Goal: Transaction & Acquisition: Obtain resource

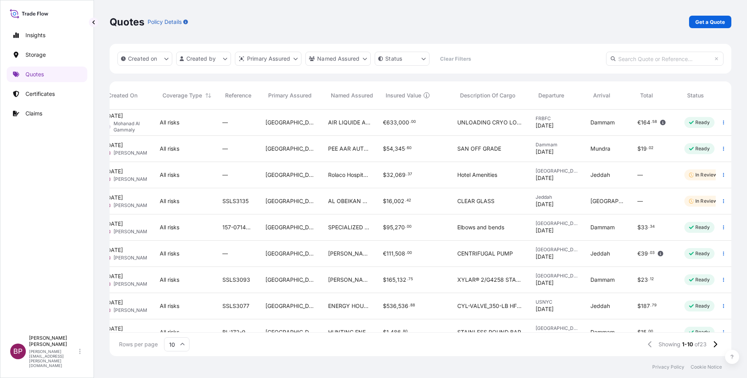
scroll to position [0, 60]
click at [29, 74] on p "Quotes" at bounding box center [34, 75] width 18 height 8
click at [38, 96] on p "Certificates" at bounding box center [39, 94] width 29 height 8
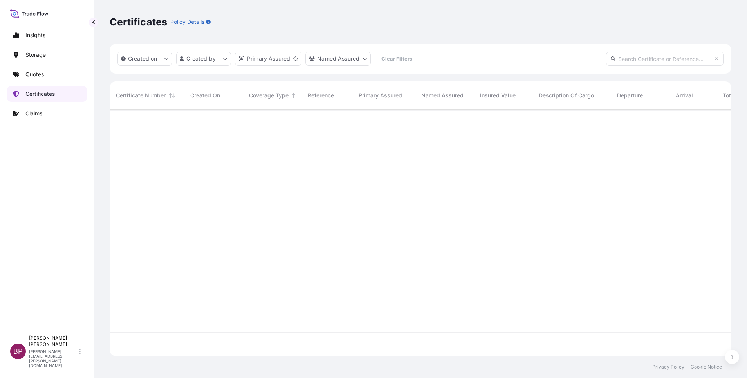
scroll to position [242, 613]
click at [36, 73] on p "Quotes" at bounding box center [34, 75] width 18 height 8
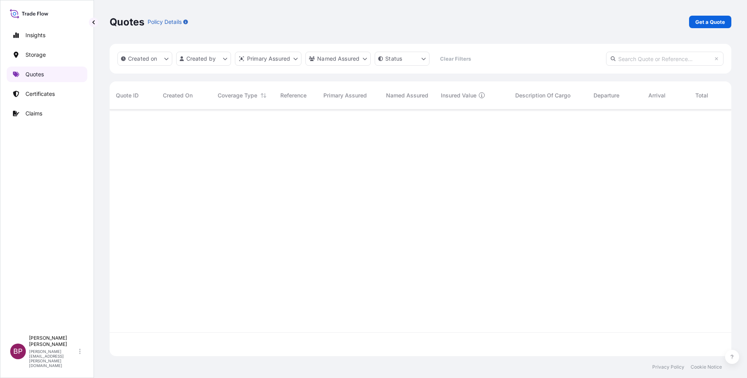
scroll to position [242, 613]
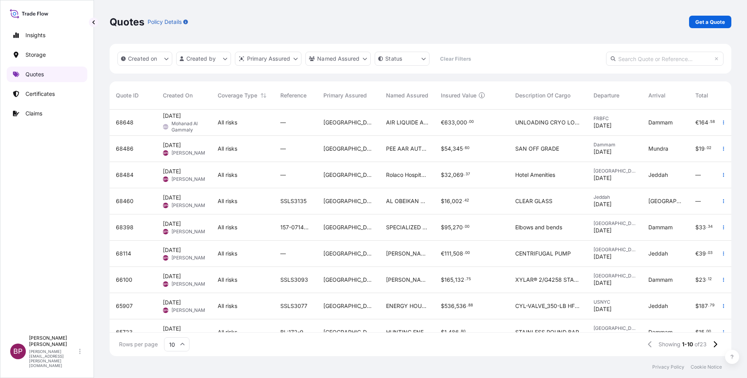
click at [36, 71] on p "Quotes" at bounding box center [34, 75] width 18 height 8
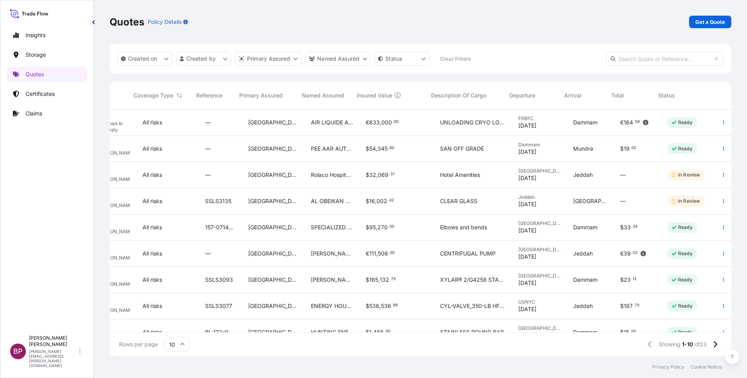
scroll to position [0, 0]
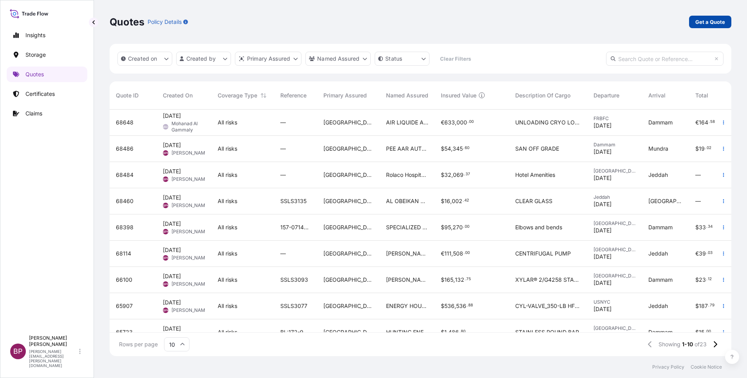
click at [715, 20] on p "Get a Quote" at bounding box center [711, 22] width 30 height 8
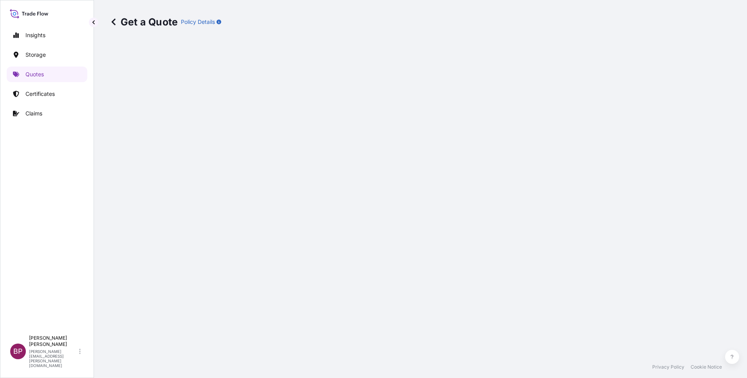
select select "Water"
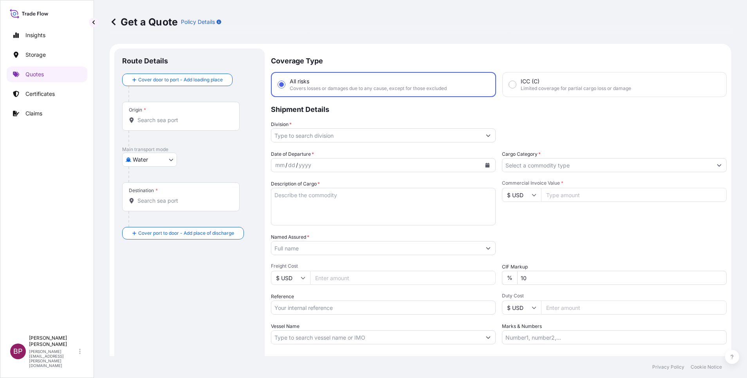
scroll to position [13, 0]
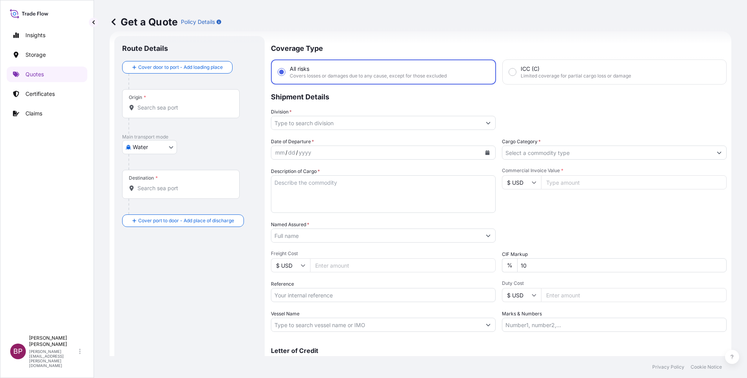
click at [579, 154] on input "Cargo Category *" at bounding box center [608, 153] width 210 height 14
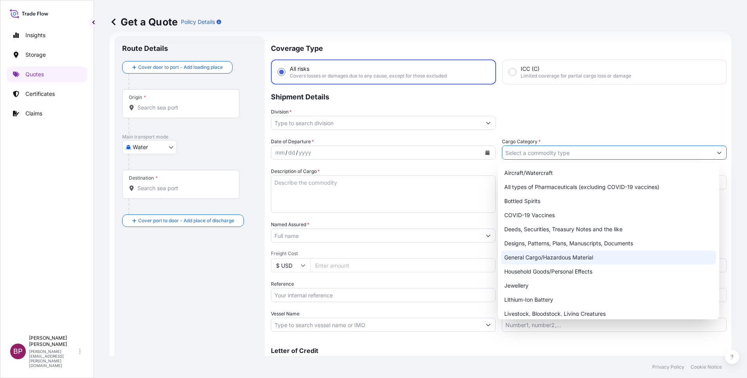
click at [565, 256] on div "General Cargo/Hazardous Material" at bounding box center [608, 258] width 215 height 14
type input "General Cargo/Hazardous Material"
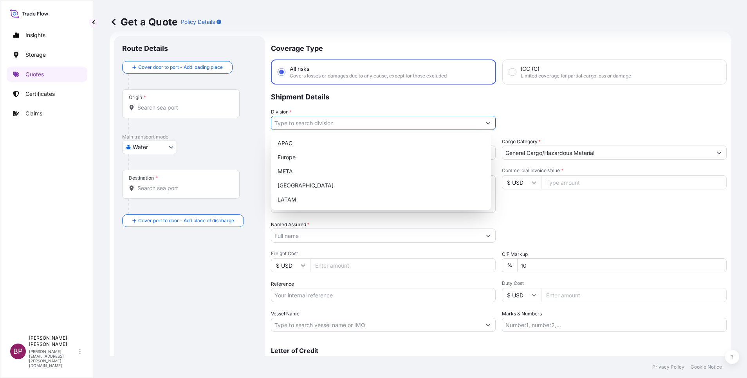
click at [481, 122] on button "Show suggestions" at bounding box center [488, 123] width 14 height 14
click at [306, 172] on div "META" at bounding box center [382, 172] width 214 height 14
type input "META"
click at [532, 181] on icon at bounding box center [534, 182] width 5 height 5
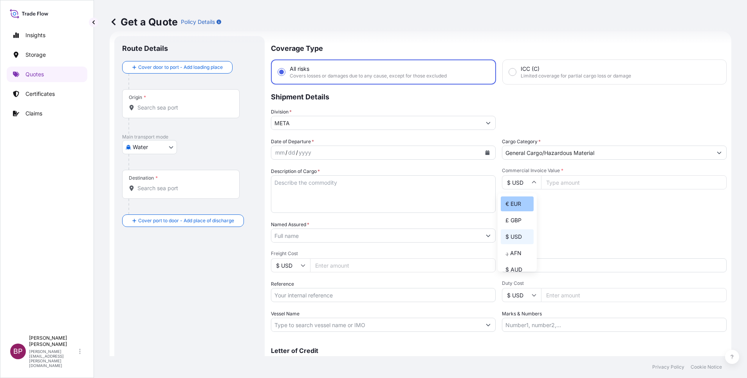
click at [519, 209] on div "€ EUR" at bounding box center [517, 204] width 33 height 15
type input "€ EUR"
click at [564, 183] on input "Commercial Invoice Value *" at bounding box center [634, 183] width 186 height 14
paste input "18723"
type input "18723"
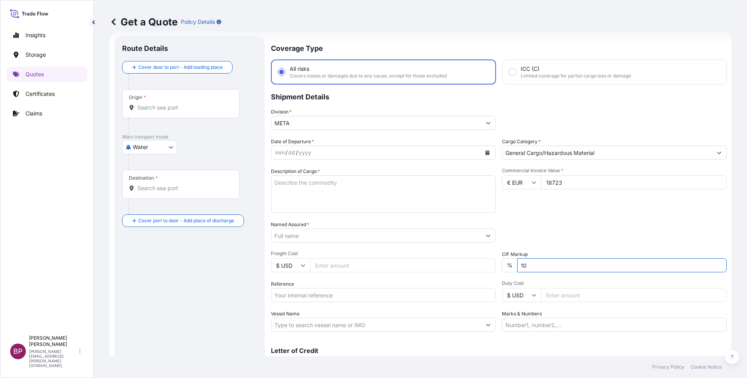
drag, startPoint x: 535, startPoint y: 269, endPoint x: 367, endPoint y: 261, distance: 167.8
click at [402, 261] on div "Date of Departure * mm / dd / yyyy Cargo Category * General Cargo/Hazardous Mat…" at bounding box center [499, 235] width 456 height 194
type input "0"
click at [592, 229] on div "Packing Category Type to search a container mode Please select a primary mode o…" at bounding box center [614, 232] width 225 height 22
click at [326, 199] on textarea "Description of Cargo *" at bounding box center [383, 195] width 225 height 38
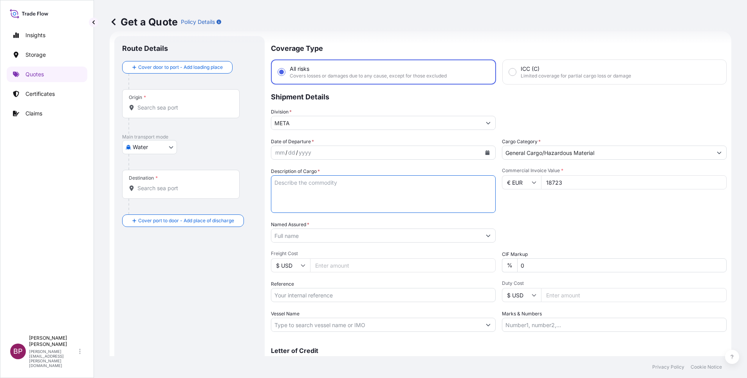
paste textarea "ISOLATION TRASNFORMER"
type textarea "ISOLATION TRASNFORMER"
click at [318, 294] on input "Reference" at bounding box center [383, 295] width 225 height 14
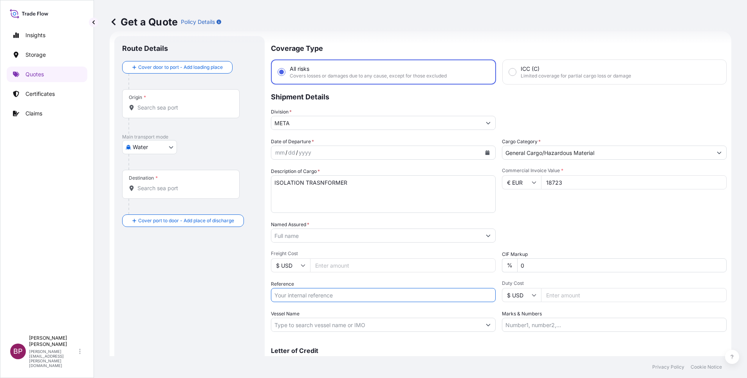
paste input "SSLS3142"
type input "SSLS3142"
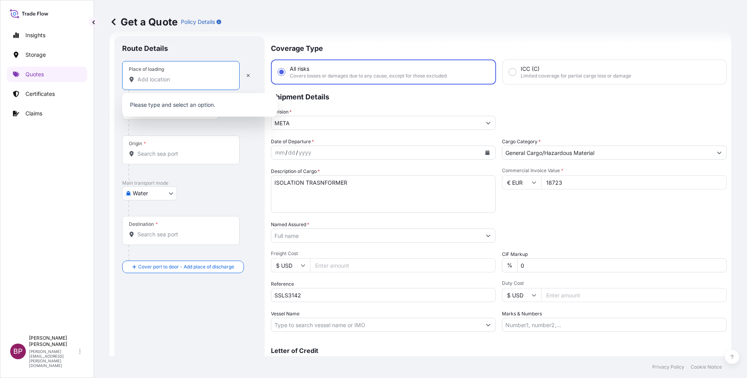
click at [184, 80] on input "Place of loading" at bounding box center [184, 80] width 92 height 8
paste input "VADO LIGURE"
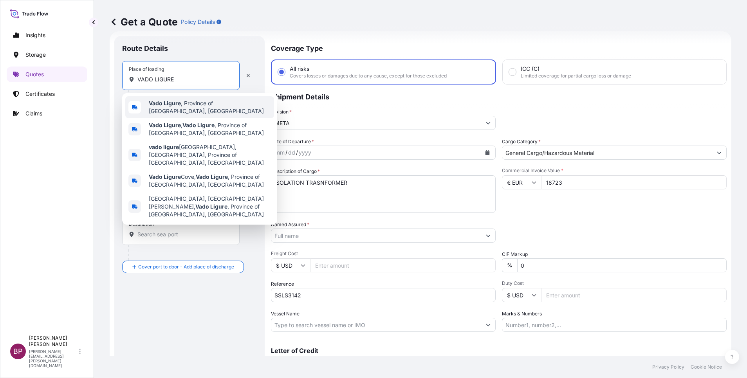
click at [186, 109] on span "Vado Ligure , Province of [GEOGRAPHIC_DATA], [GEOGRAPHIC_DATA]" at bounding box center [210, 108] width 122 height 16
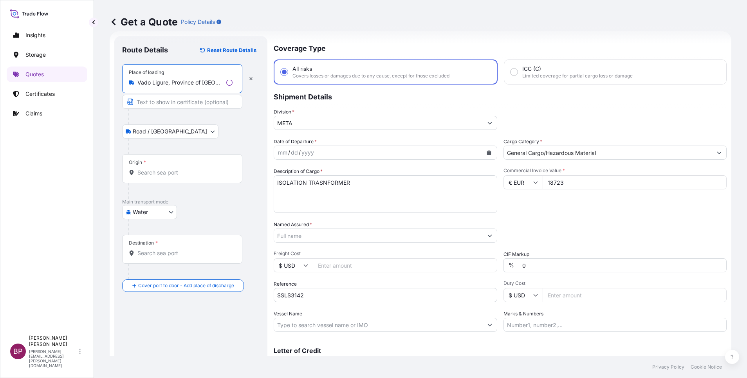
type input "Vado Ligure, Province of [GEOGRAPHIC_DATA], [GEOGRAPHIC_DATA]"
click at [167, 166] on div "Origin *" at bounding box center [182, 168] width 120 height 29
click at [167, 169] on input "Origin *" at bounding box center [185, 173] width 95 height 8
paste input "VADO LIGURE"
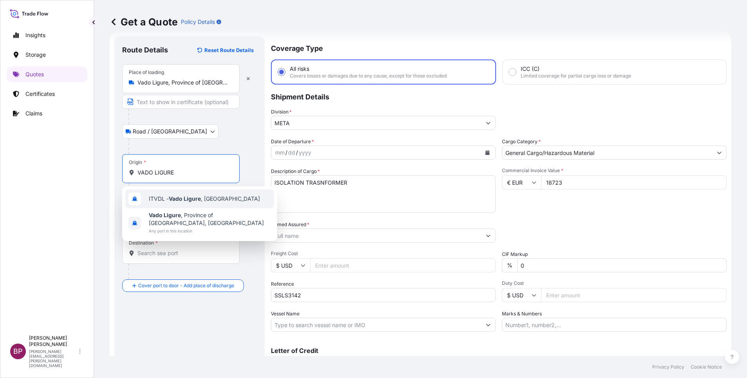
click at [190, 202] on span "ITVDL - Vado Ligure , [GEOGRAPHIC_DATA]" at bounding box center [204, 199] width 111 height 8
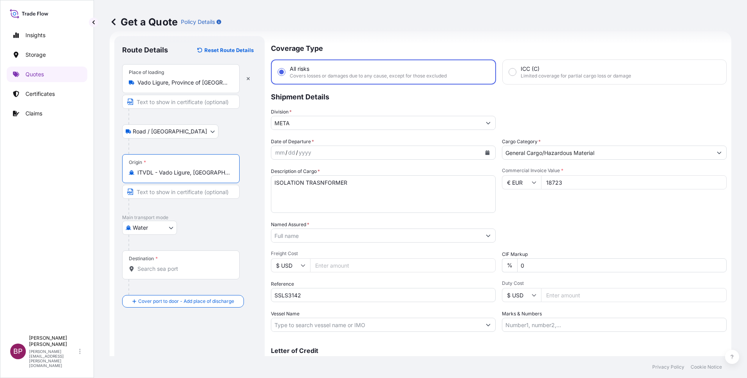
type input "ITVDL - Vado Ligure, [GEOGRAPHIC_DATA]"
click at [186, 264] on div "Destination *" at bounding box center [181, 265] width 118 height 29
click at [186, 265] on input "Destination *" at bounding box center [184, 269] width 92 height 8
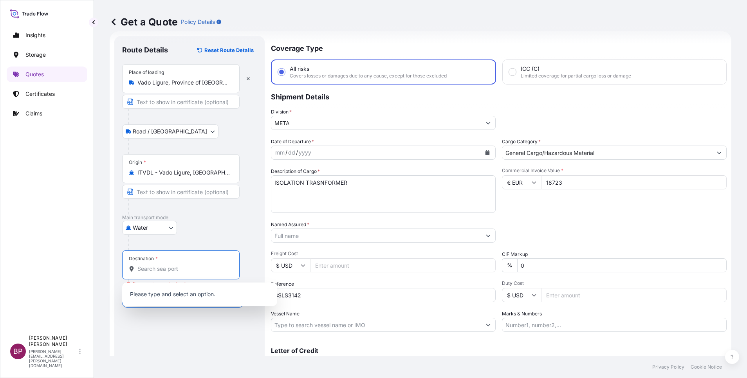
paste input "JEDDAH"
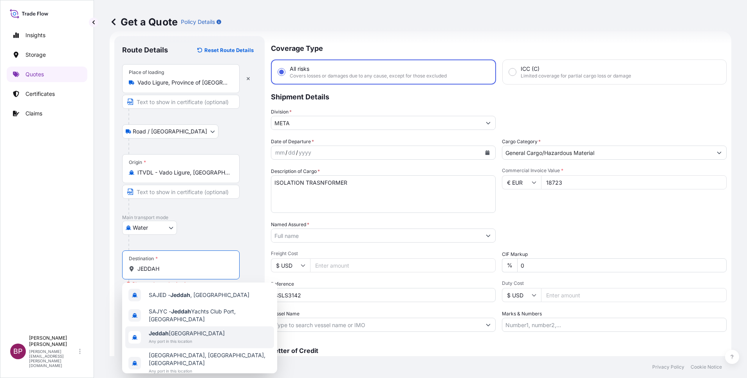
click at [176, 341] on span "Any port in this location" at bounding box center [187, 342] width 76 height 8
type input "Jeddah [GEOGRAPHIC_DATA]"
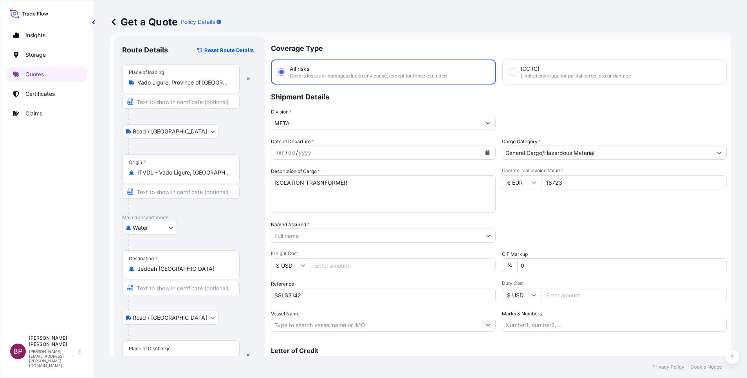
click at [168, 349] on div "Place of Discharge" at bounding box center [150, 349] width 42 height 6
click at [168, 355] on input "Place of Discharge" at bounding box center [184, 359] width 92 height 8
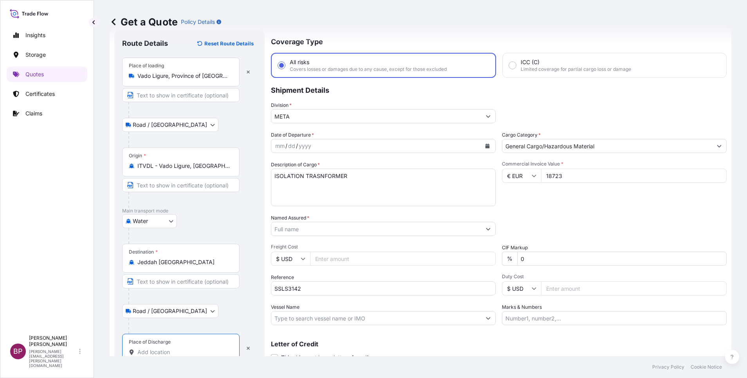
scroll to position [51, 0]
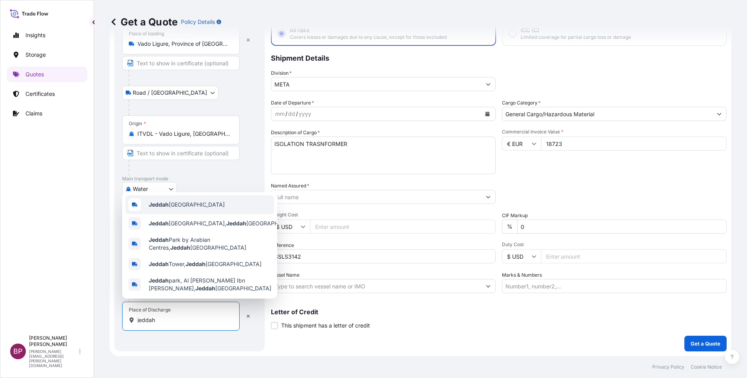
click at [223, 201] on div "Jeddah [GEOGRAPHIC_DATA]" at bounding box center [199, 204] width 149 height 19
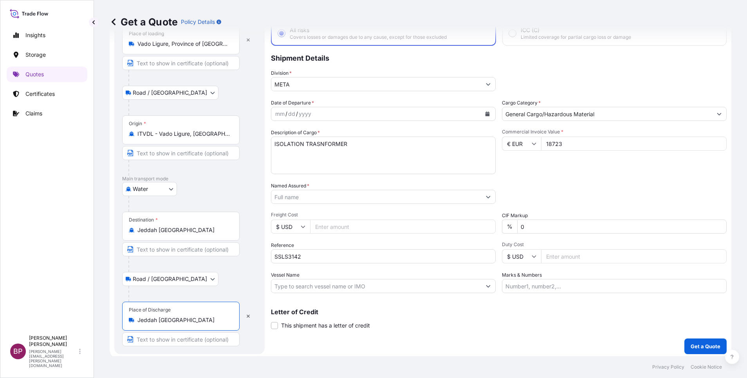
type input "Jeddah [GEOGRAPHIC_DATA]"
drag, startPoint x: 364, startPoint y: 199, endPoint x: 365, endPoint y: 194, distance: 5.2
click at [365, 195] on input "Named Assured *" at bounding box center [376, 197] width 210 height 14
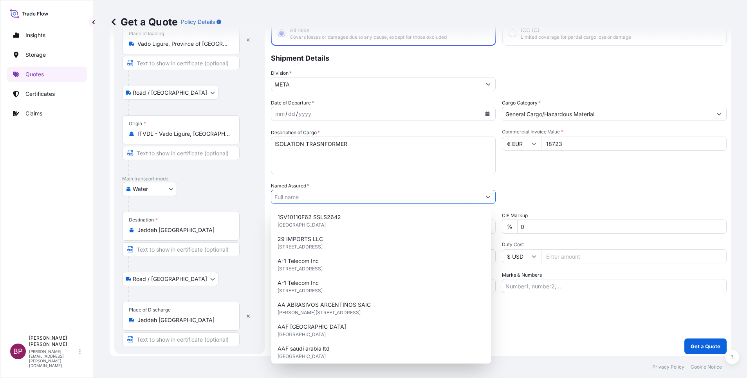
paste input "MAHMOUD AL-TAHENI & PARTNERS TRADING COMPANY"
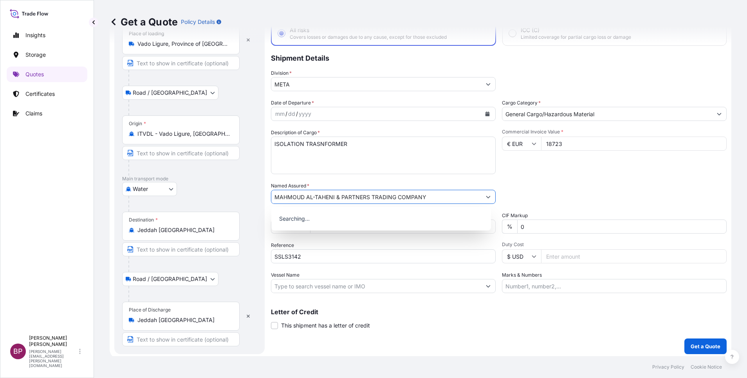
type input "MAHMOUD AL-TAHENI & PARTNERS TRADING COMPANY"
click at [548, 189] on div "Packing Category Type to search a container mode Please select a primary mode o…" at bounding box center [614, 193] width 225 height 22
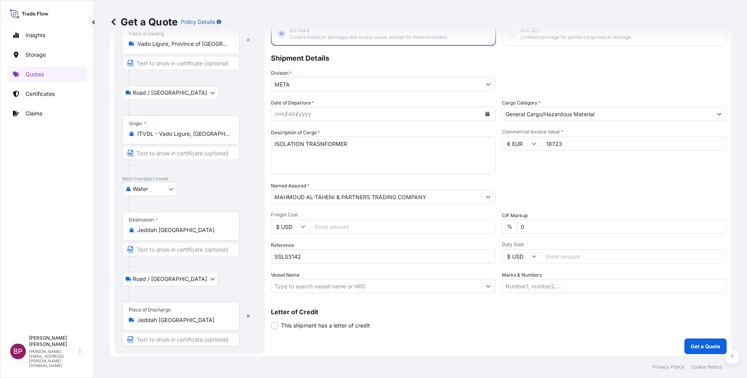
click at [486, 116] on icon "Calendar" at bounding box center [488, 114] width 4 height 5
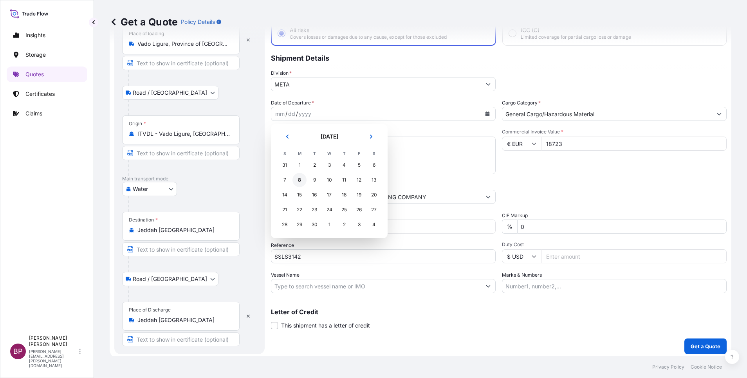
click at [302, 179] on div "8" at bounding box center [300, 180] width 14 height 14
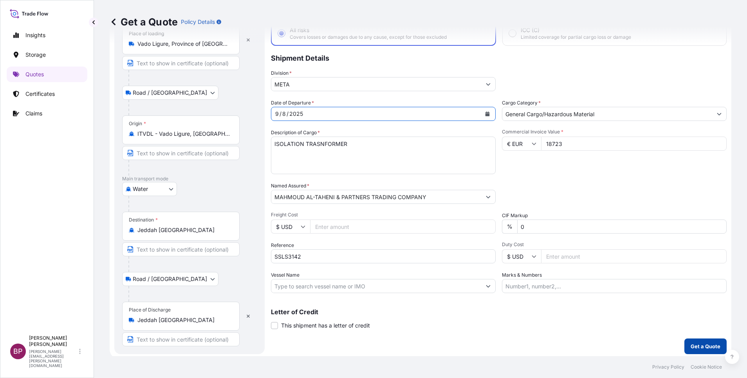
click at [698, 347] on p "Get a Quote" at bounding box center [706, 347] width 30 height 8
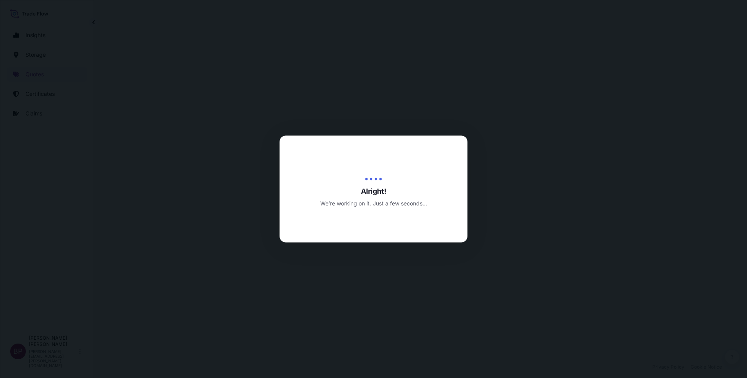
select select "Road / [GEOGRAPHIC_DATA]"
select select "Water"
select select "Road / [GEOGRAPHIC_DATA]"
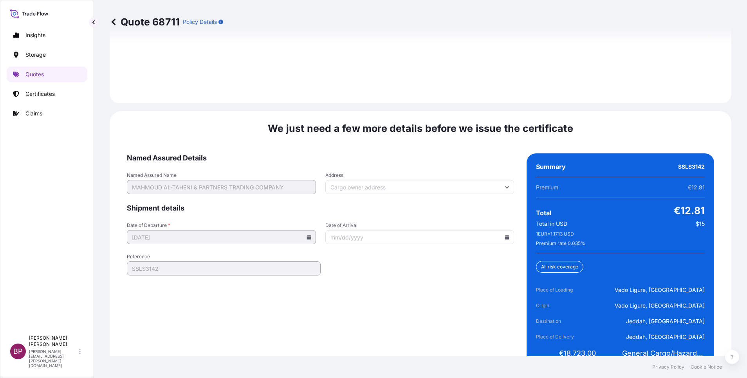
scroll to position [1202, 0]
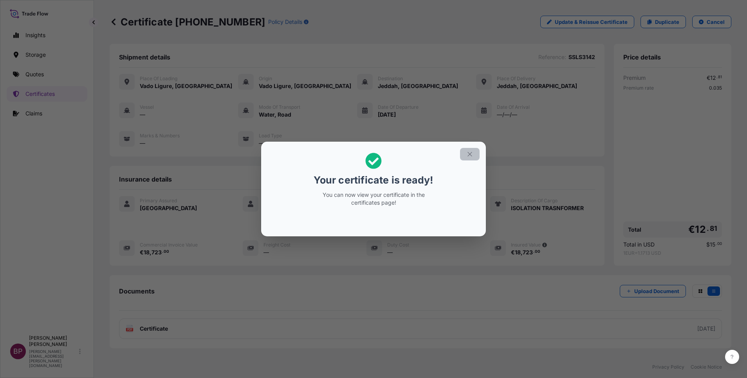
click at [471, 157] on icon "button" at bounding box center [470, 154] width 7 height 7
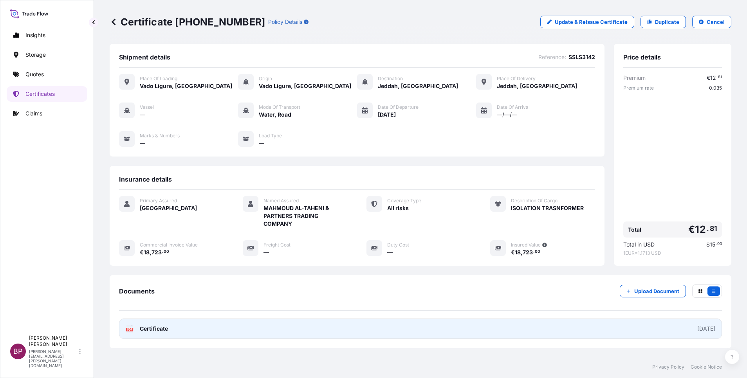
click at [161, 331] on span "Certificate" at bounding box center [154, 329] width 28 height 8
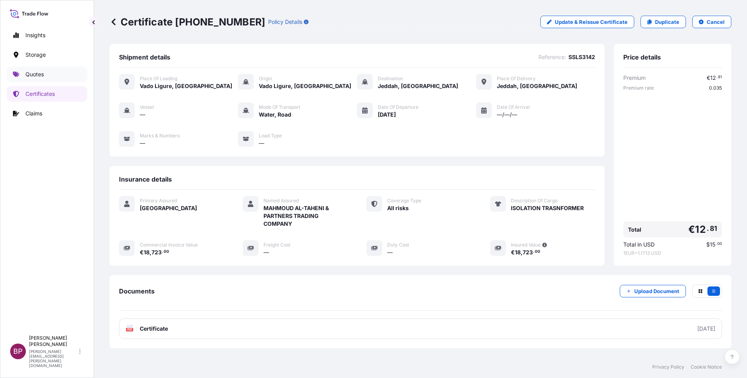
click at [45, 71] on link "Quotes" at bounding box center [47, 75] width 81 height 16
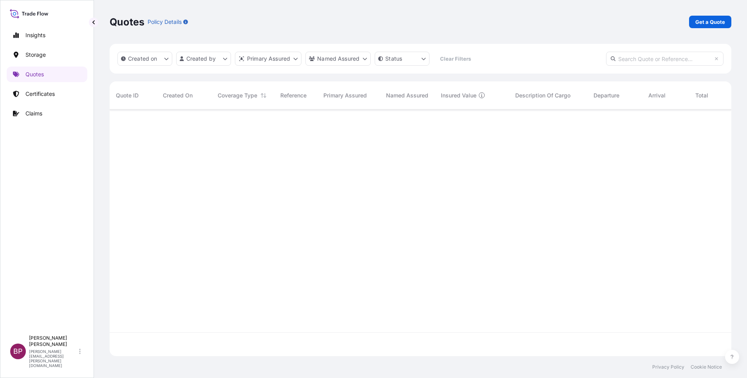
scroll to position [242, 613]
click at [716, 18] on p "Get a Quote" at bounding box center [711, 22] width 30 height 8
select select "Water"
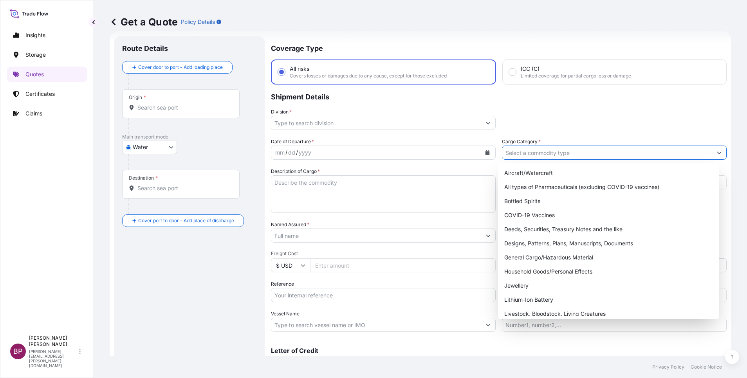
click at [573, 150] on input "Cargo Category *" at bounding box center [608, 153] width 210 height 14
click at [552, 256] on div "General Cargo/Hazardous Material" at bounding box center [608, 258] width 215 height 14
type input "General Cargo/Hazardous Material"
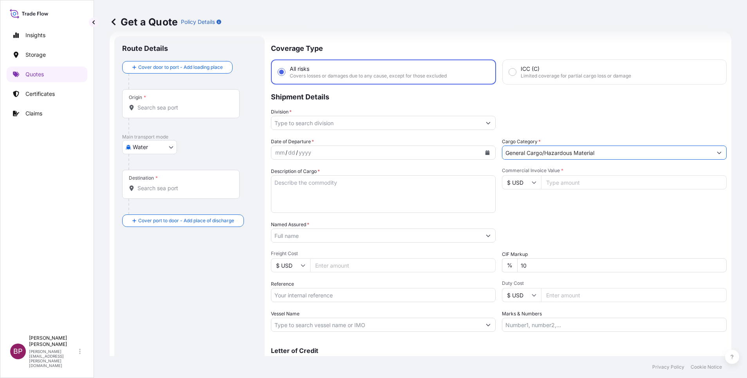
click at [476, 122] on input "Division *" at bounding box center [376, 123] width 210 height 14
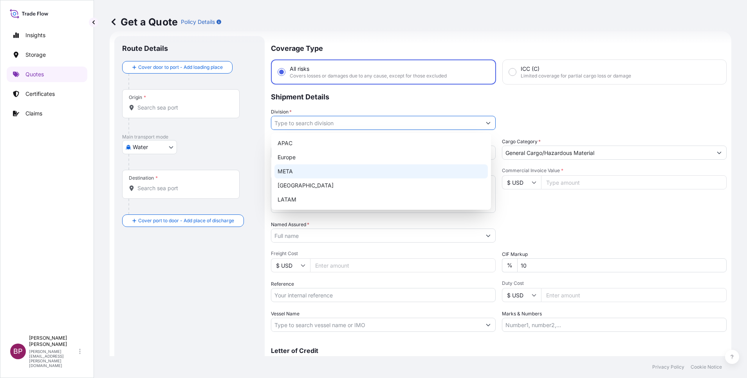
click at [320, 169] on div "META" at bounding box center [382, 172] width 214 height 14
type input "META"
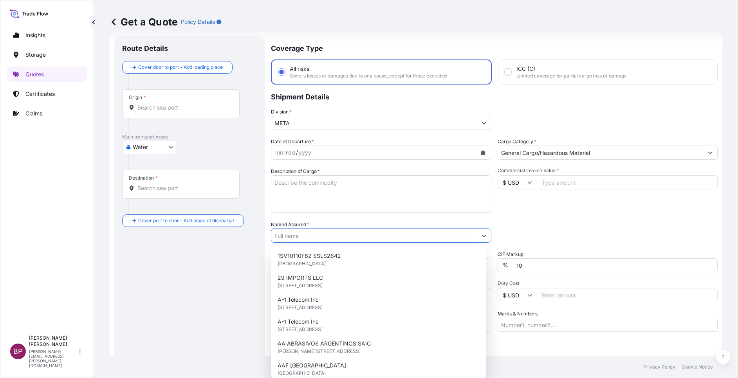
click at [319, 239] on input "Named Assured *" at bounding box center [374, 236] width 206 height 14
paste input "MAHMOUD AL-TAHENI & PARTNERS TRADING COMPANY"
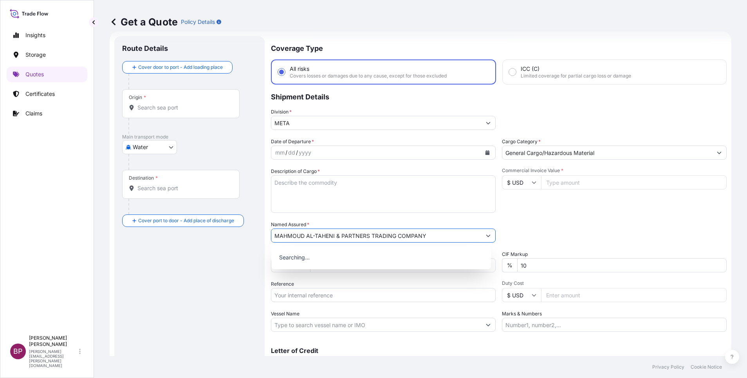
type input "MAHMOUD AL-TAHENI & PARTNERS TRADING COMPANY"
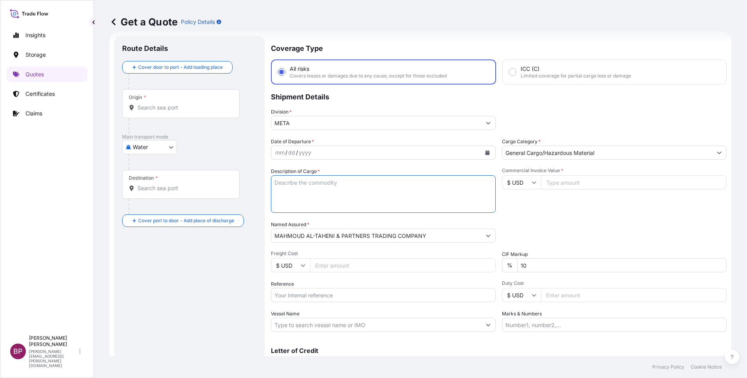
click at [338, 206] on textarea "Description of Cargo *" at bounding box center [383, 195] width 225 height 38
click at [324, 298] on input "Reference" at bounding box center [383, 295] width 225 height 14
paste input "SSLS3143"
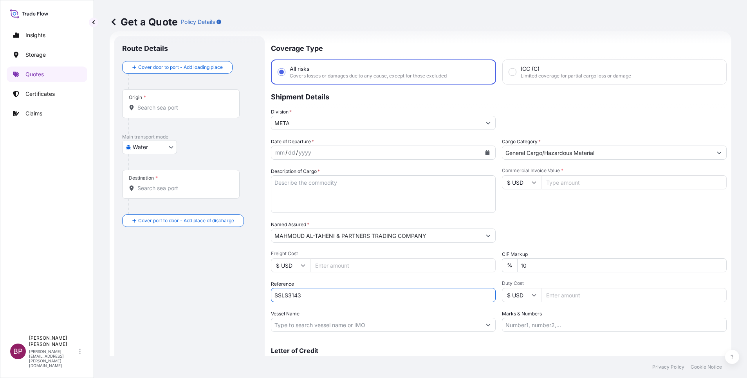
type input "SSLS3143"
click at [343, 199] on textarea "Description of Cargo *" at bounding box center [383, 195] width 225 height 38
paste textarea "EARTHING"
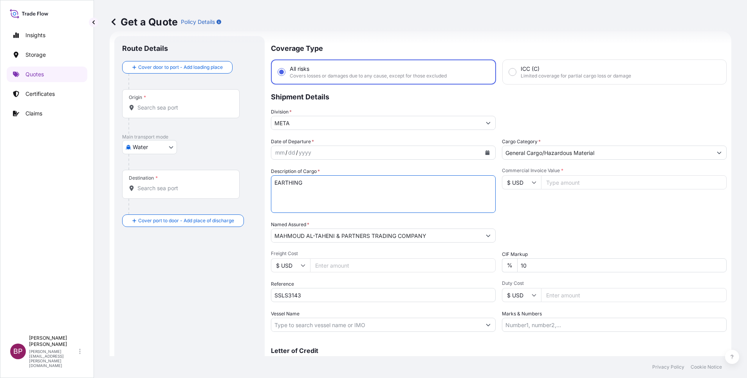
type textarea "EARTHING"
click at [486, 154] on icon "Calendar" at bounding box center [488, 152] width 4 height 5
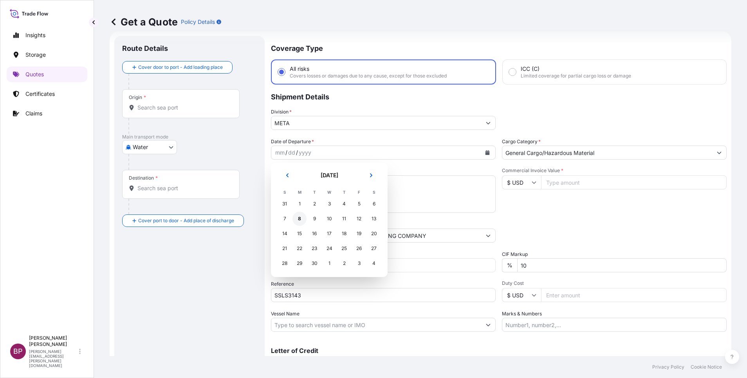
click at [297, 217] on div "8" at bounding box center [300, 219] width 14 height 14
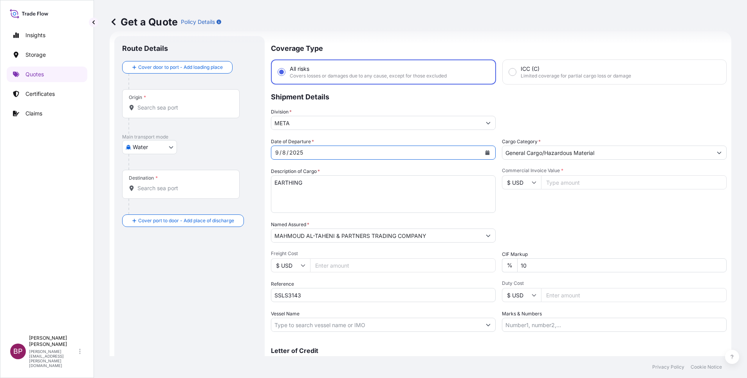
click at [527, 185] on input "$ USD" at bounding box center [521, 183] width 39 height 14
drag, startPoint x: 517, startPoint y: 210, endPoint x: 526, endPoint y: 206, distance: 9.3
click at [516, 211] on div "€ EUR" at bounding box center [517, 204] width 33 height 15
type input "€ EUR"
drag, startPoint x: 584, startPoint y: 183, endPoint x: 581, endPoint y: 188, distance: 6.5
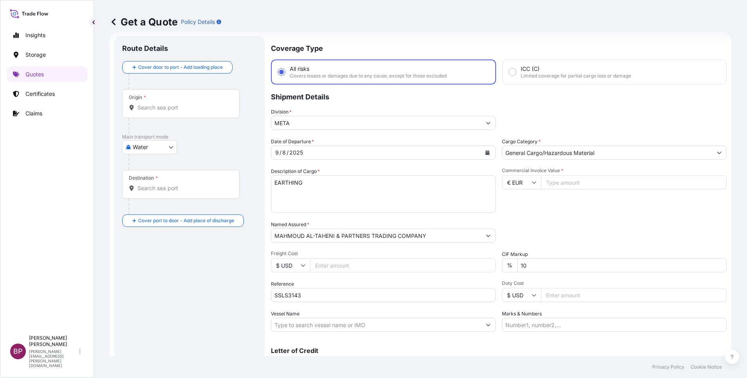
click at [583, 185] on input "Commercial Invoice Value *" at bounding box center [634, 183] width 186 height 14
paste input "37906.21"
type input "37906.21"
click at [300, 259] on div "Date of Departure * [DATE] Cargo Category * General Cargo/Hazardous Material De…" at bounding box center [499, 235] width 456 height 194
type input "0"
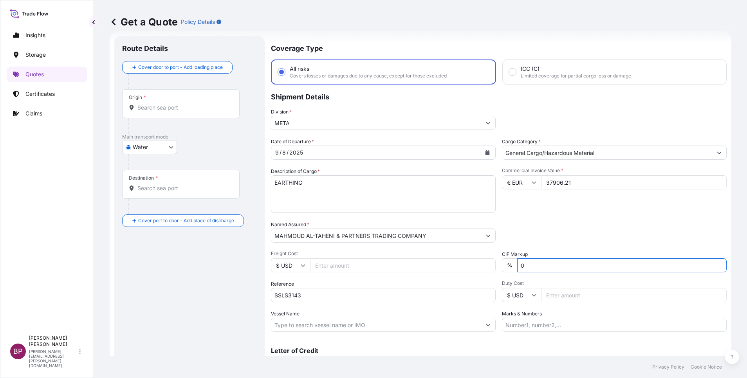
click at [513, 240] on div "Packing Category Type to search a container mode Please select a primary mode o…" at bounding box center [614, 232] width 225 height 22
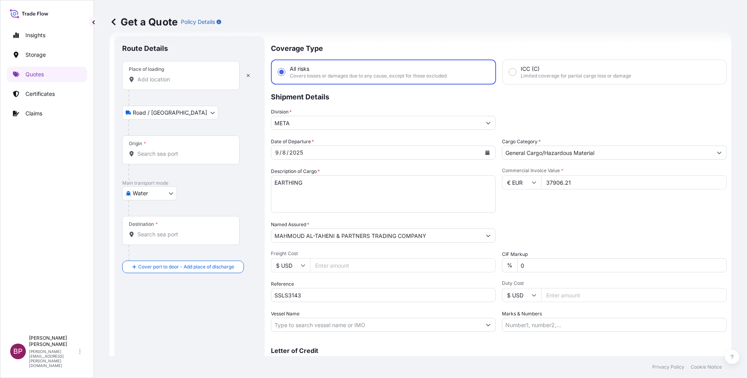
click at [168, 81] on input "Place of loading" at bounding box center [184, 80] width 92 height 8
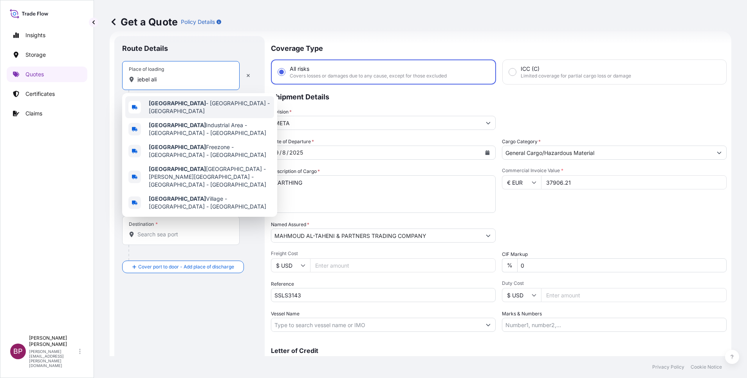
click at [186, 107] on span "[GEOGRAPHIC_DATA] - [GEOGRAPHIC_DATA] - [GEOGRAPHIC_DATA]" at bounding box center [210, 108] width 122 height 16
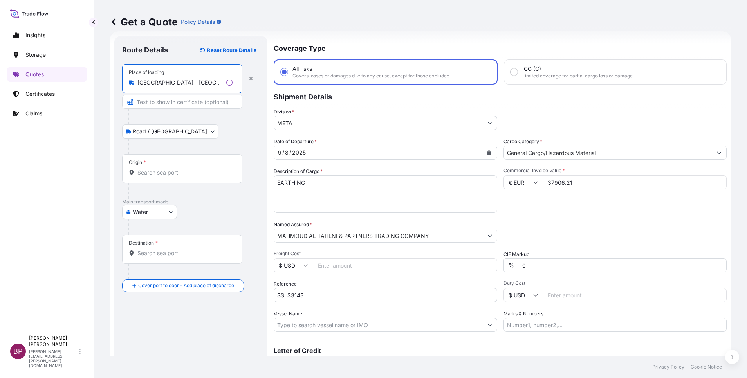
type input "[GEOGRAPHIC_DATA] - [GEOGRAPHIC_DATA] - [GEOGRAPHIC_DATA]"
click at [151, 174] on input "Origin *" at bounding box center [185, 173] width 95 height 8
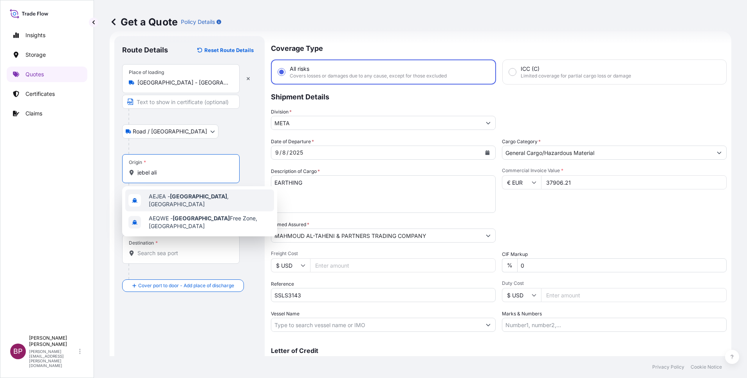
click at [223, 203] on div "AEJEA - [GEOGRAPHIC_DATA] , [GEOGRAPHIC_DATA]" at bounding box center [199, 201] width 149 height 22
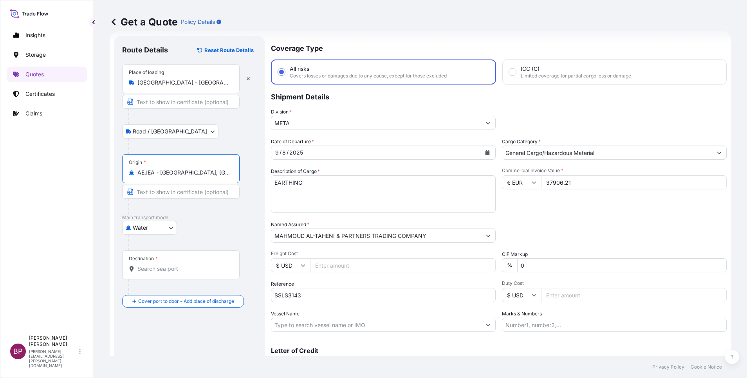
type input "AEJEA - [GEOGRAPHIC_DATA], [GEOGRAPHIC_DATA]"
click at [170, 277] on div "Destination *" at bounding box center [181, 265] width 118 height 29
click at [170, 273] on input "Destination *" at bounding box center [184, 269] width 92 height 8
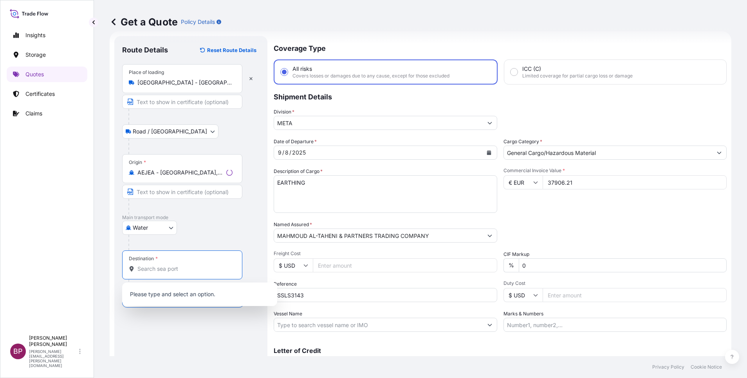
paste input "JEDDAH"
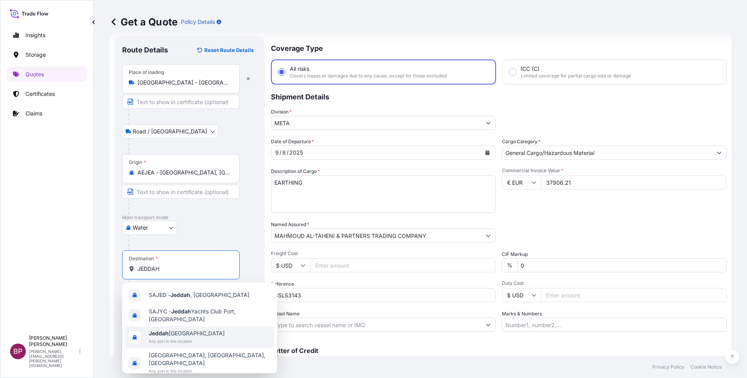
click at [188, 342] on span "Any port in this location" at bounding box center [187, 342] width 76 height 8
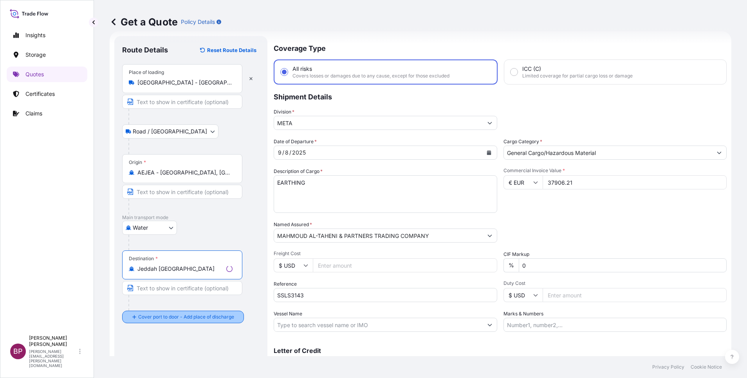
type input "Jeddah [GEOGRAPHIC_DATA]"
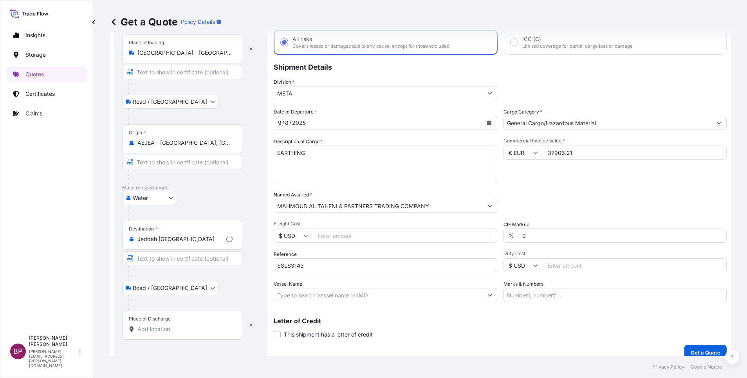
scroll to position [51, 0]
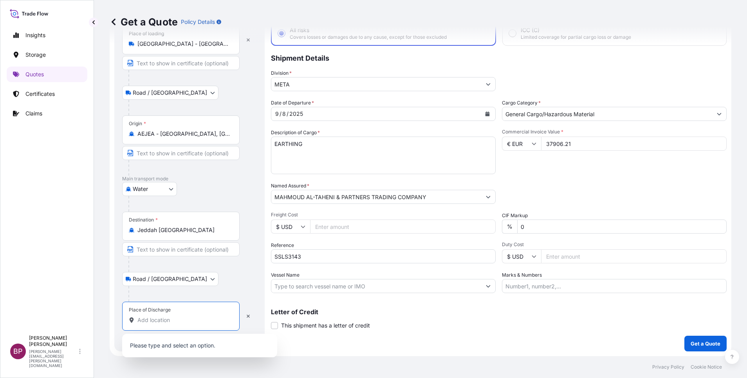
click at [175, 322] on input "Place of Discharge" at bounding box center [184, 321] width 92 height 8
paste input "JEDDAH"
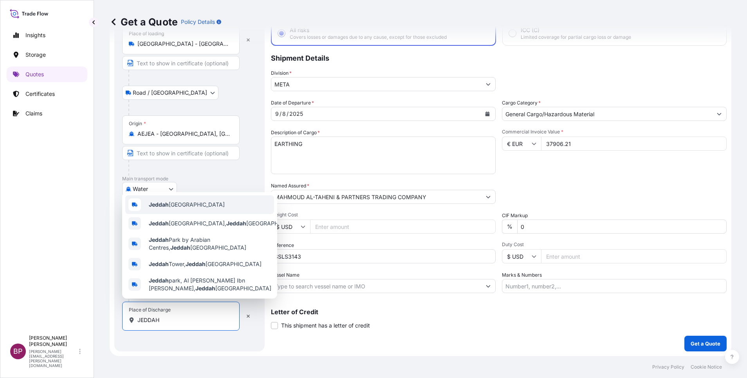
click at [204, 204] on div "Jeddah [GEOGRAPHIC_DATA]" at bounding box center [199, 204] width 149 height 19
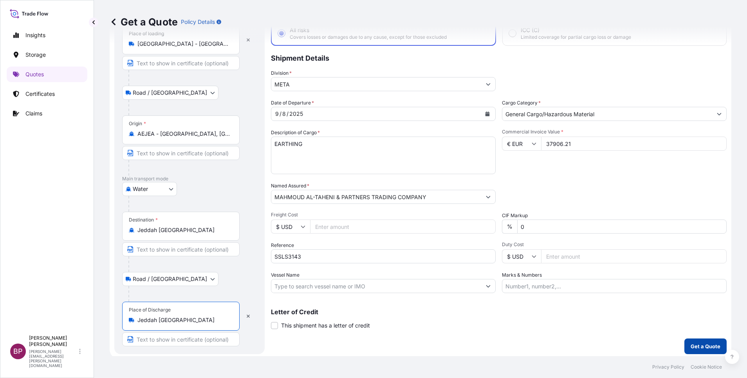
type input "Jeddah [GEOGRAPHIC_DATA]"
click at [700, 347] on p "Get a Quote" at bounding box center [706, 347] width 30 height 8
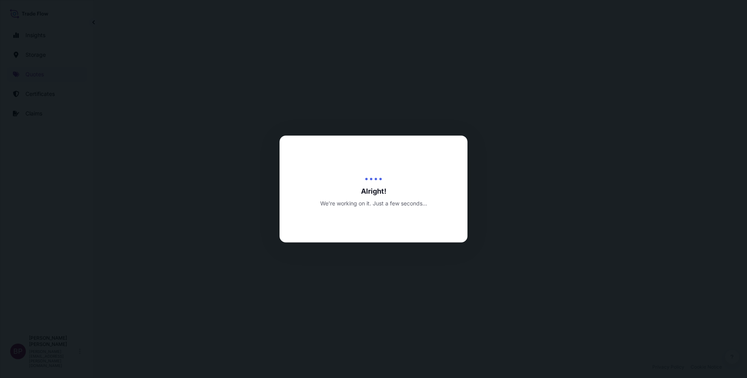
select select "Road / [GEOGRAPHIC_DATA]"
select select "Water"
select select "Road / [GEOGRAPHIC_DATA]"
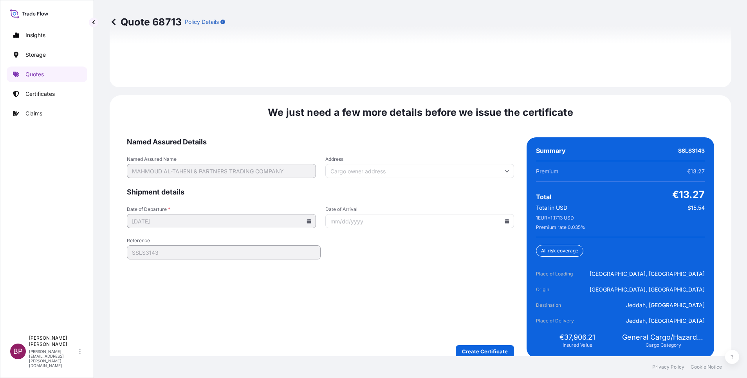
scroll to position [1202, 0]
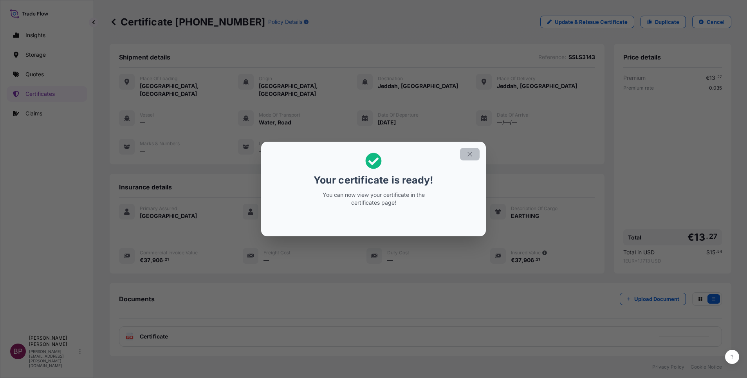
click at [471, 154] on icon "button" at bounding box center [470, 154] width 7 height 7
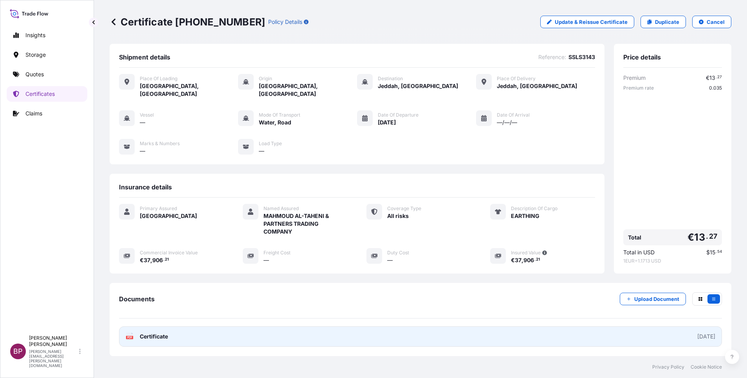
click at [147, 333] on span "Certificate" at bounding box center [154, 337] width 28 height 8
